Goal: Task Accomplishment & Management: Complete application form

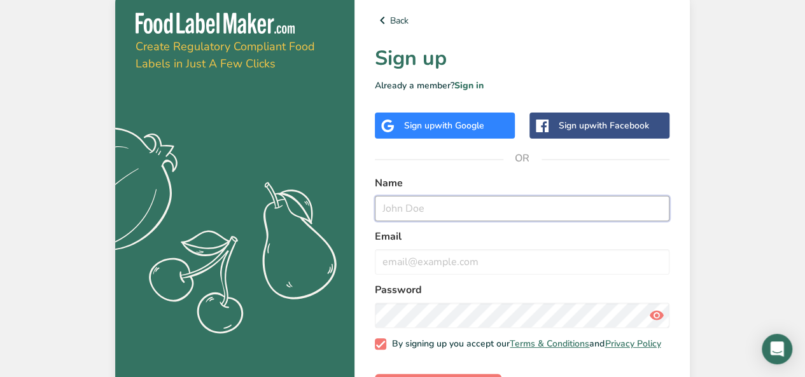
click at [431, 207] on input "text" at bounding box center [522, 208] width 294 height 25
type input "lilly"
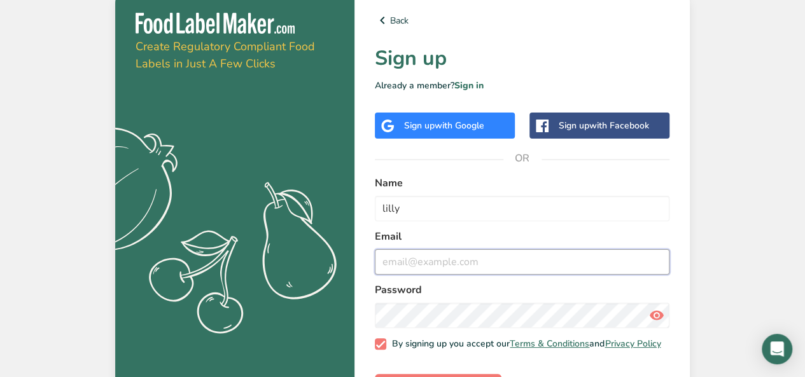
click at [444, 268] on input "email" at bounding box center [522, 261] width 294 height 25
type input "m"
type input "[EMAIL_ADDRESS][DOMAIN_NAME]"
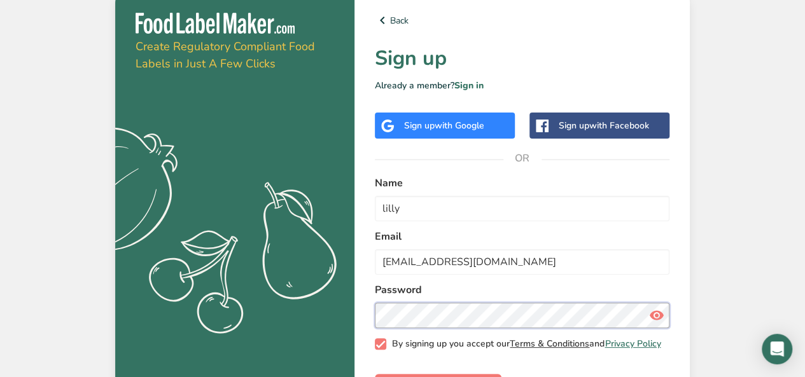
scroll to position [50, 0]
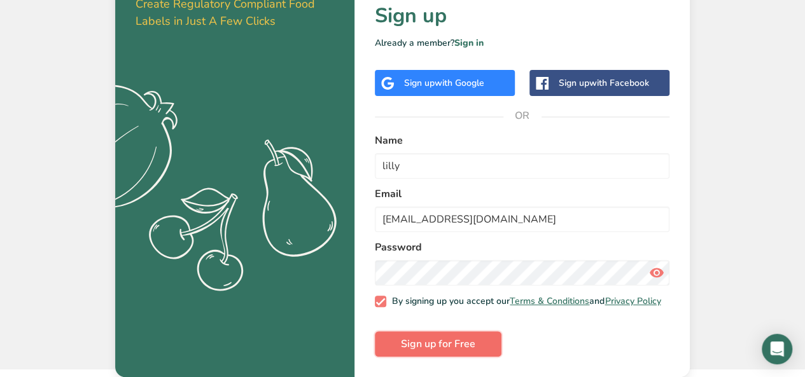
click at [475, 342] on button "Sign up for Free" at bounding box center [438, 343] width 127 height 25
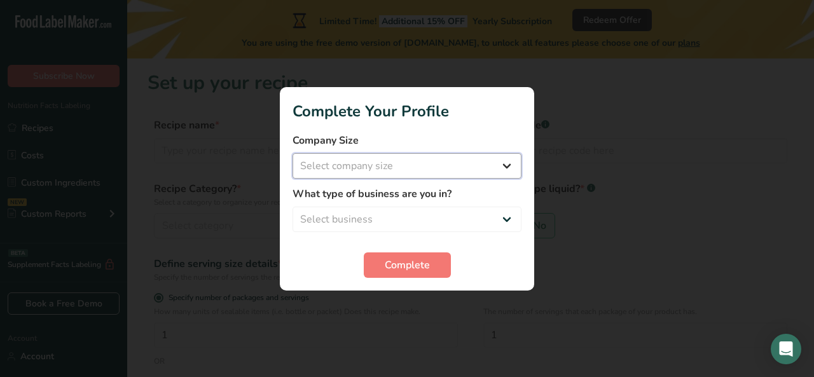
click at [380, 174] on select "Select company size Fewer than 10 Employees 10 to 50 Employees 51 to 500 Employ…" at bounding box center [407, 165] width 229 height 25
select select "1"
click at [293, 153] on select "Select company size Fewer than 10 Employees 10 to 50 Employees 51 to 500 Employ…" at bounding box center [407, 165] width 229 height 25
click at [409, 214] on select "Select business Packaged Food Manufacturer Restaurant & Cafe Bakery Meal Plans …" at bounding box center [407, 219] width 229 height 25
click at [293, 207] on select "Select business Packaged Food Manufacturer Restaurant & Cafe Bakery Meal Plans …" at bounding box center [407, 219] width 229 height 25
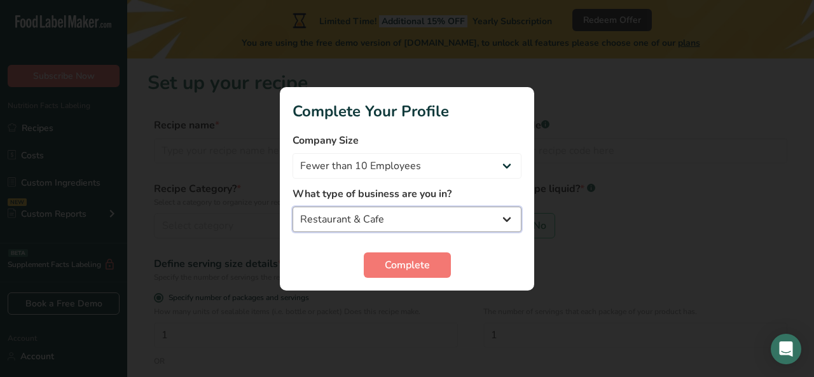
click at [392, 218] on select "Packaged Food Manufacturer Restaurant & Cafe Bakery Meal Plans & Catering Compa…" at bounding box center [407, 219] width 229 height 25
click at [293, 207] on select "Packaged Food Manufacturer Restaurant & Cafe Bakery Meal Plans & Catering Compa…" at bounding box center [407, 219] width 229 height 25
click at [404, 218] on select "Packaged Food Manufacturer Restaurant & Cafe Bakery Meal Plans & Catering Compa…" at bounding box center [407, 219] width 229 height 25
select select "8"
click at [293, 207] on select "Packaged Food Manufacturer Restaurant & Cafe Bakery Meal Plans & Catering Compa…" at bounding box center [407, 219] width 229 height 25
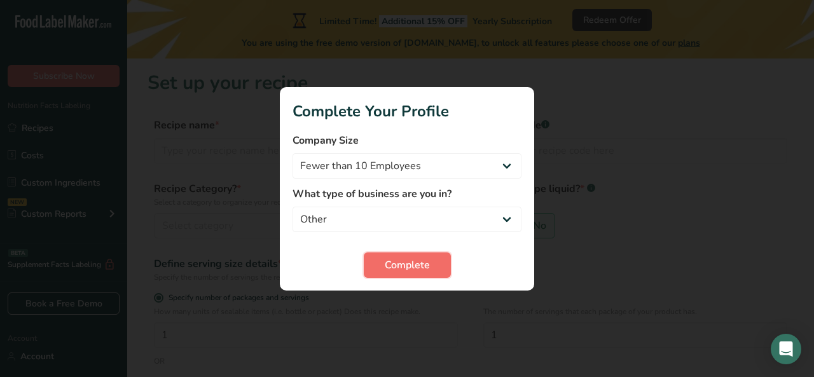
click at [416, 261] on span "Complete" at bounding box center [407, 265] width 45 height 15
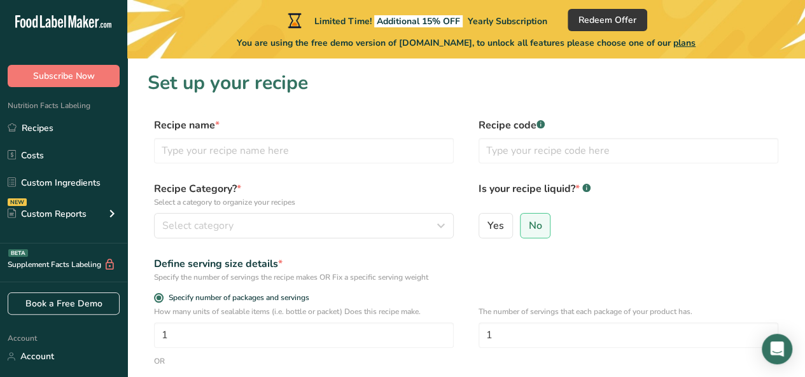
click at [467, 192] on div "Recipe Category? * Select a category to organize your recipes Select category S…" at bounding box center [466, 213] width 637 height 65
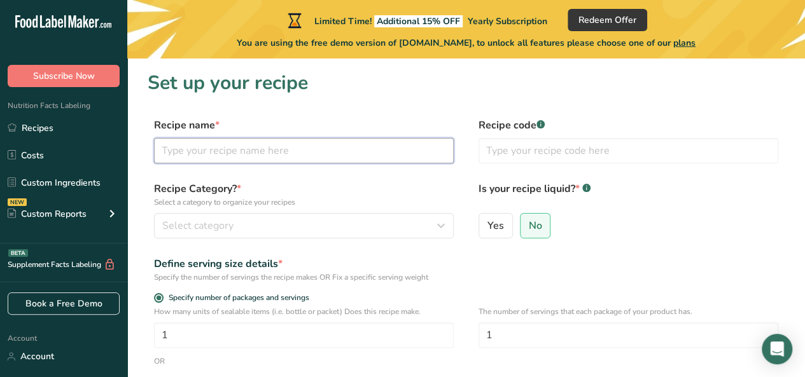
click at [344, 150] on input "text" at bounding box center [304, 150] width 300 height 25
type input "b"
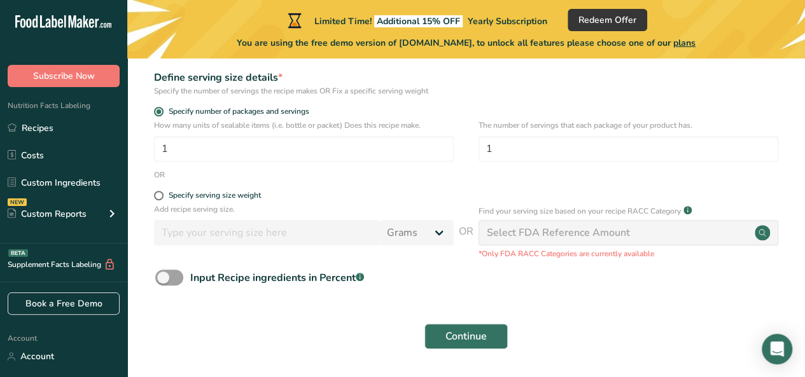
scroll to position [203, 0]
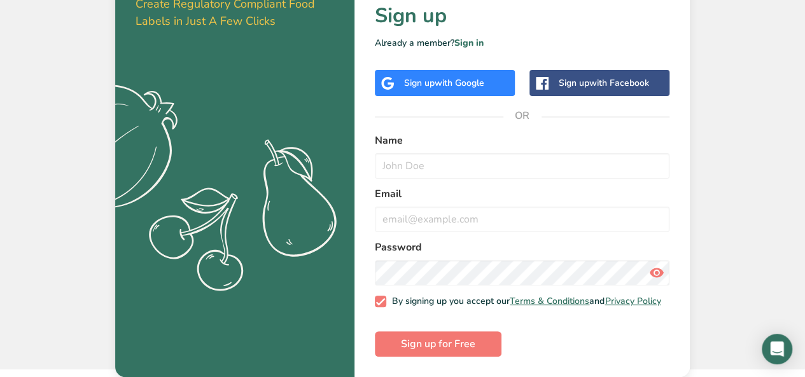
scroll to position [50, 0]
